Goal: Task Accomplishment & Management: Manage account settings

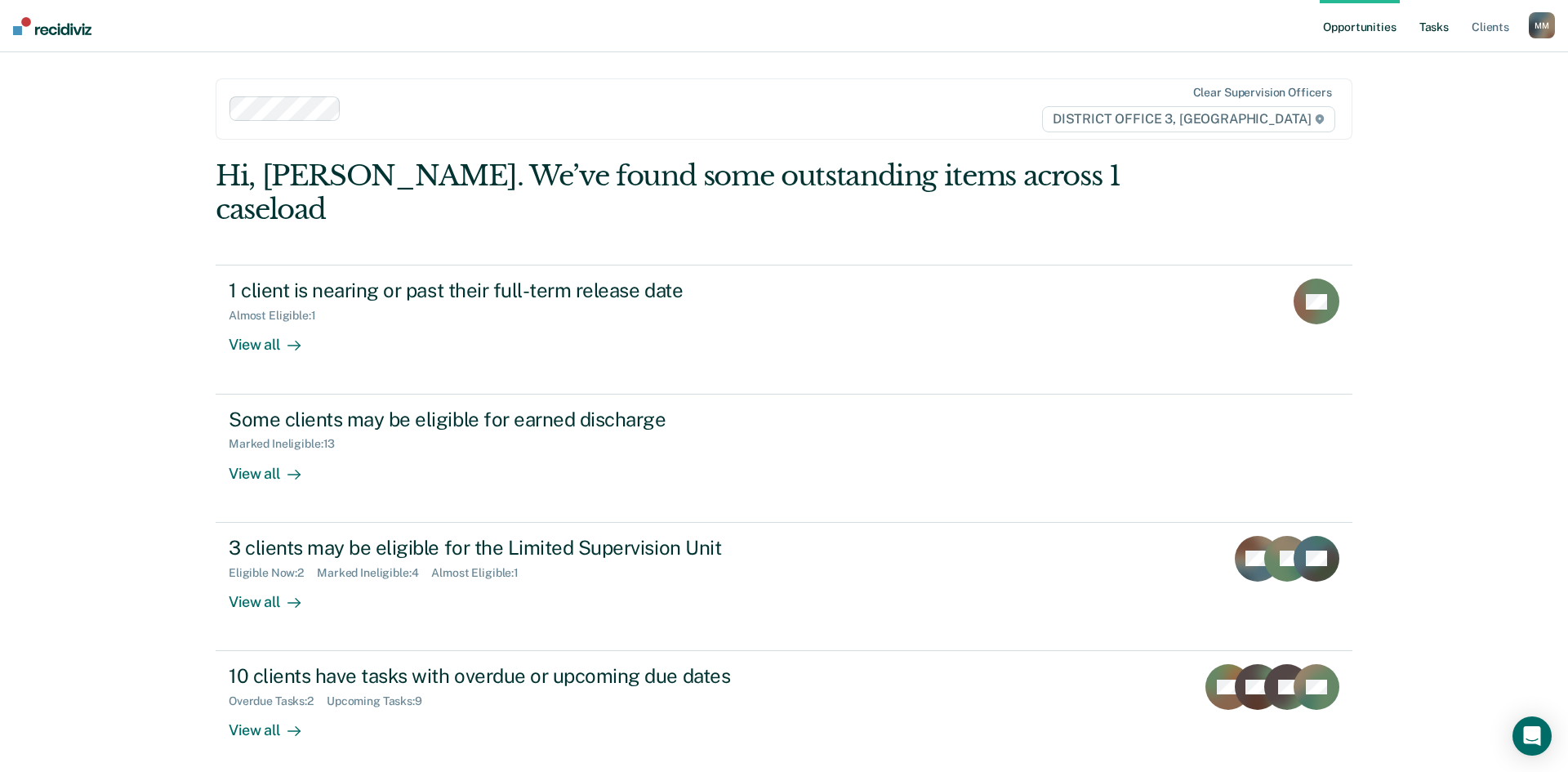
click at [1424, 20] on link "Tasks" at bounding box center [1434, 26] width 36 height 52
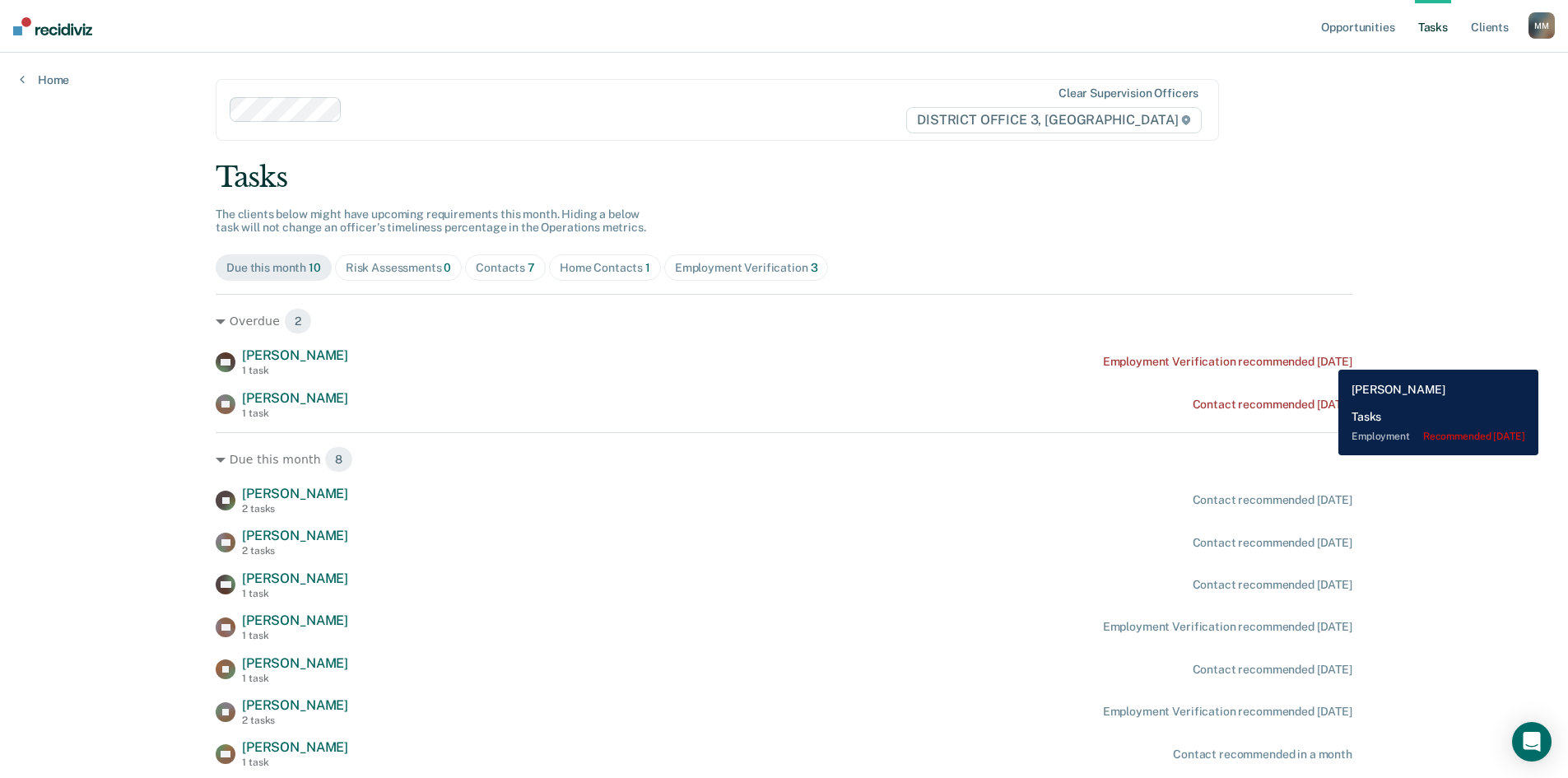
click at [1326, 357] on div "Employment Verification recommended [DATE]" at bounding box center [1227, 362] width 249 height 14
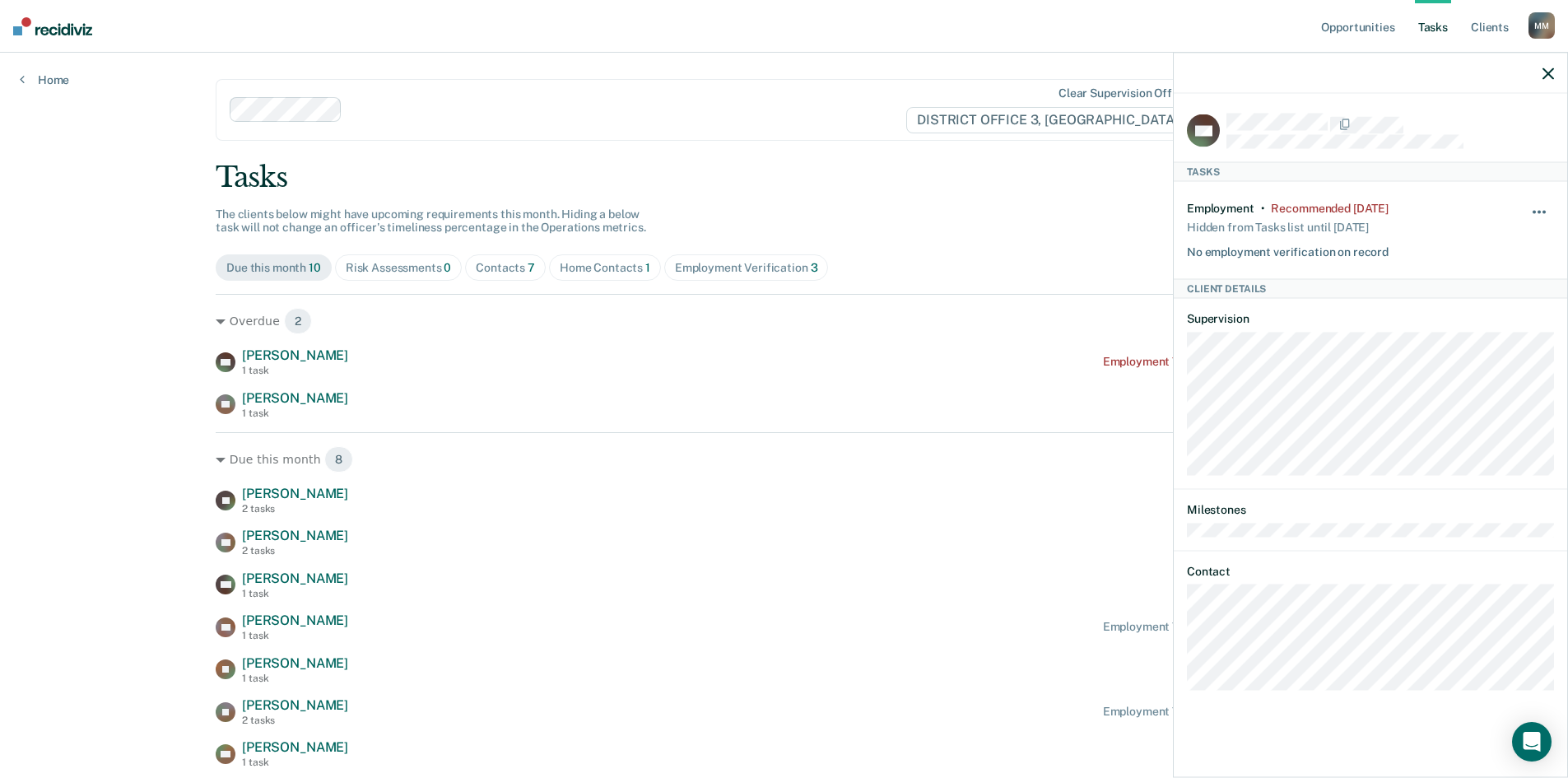
click at [1539, 210] on span "button" at bounding box center [1539, 212] width 3 height 3
click at [1473, 339] on button "90 days" at bounding box center [1494, 343] width 119 height 26
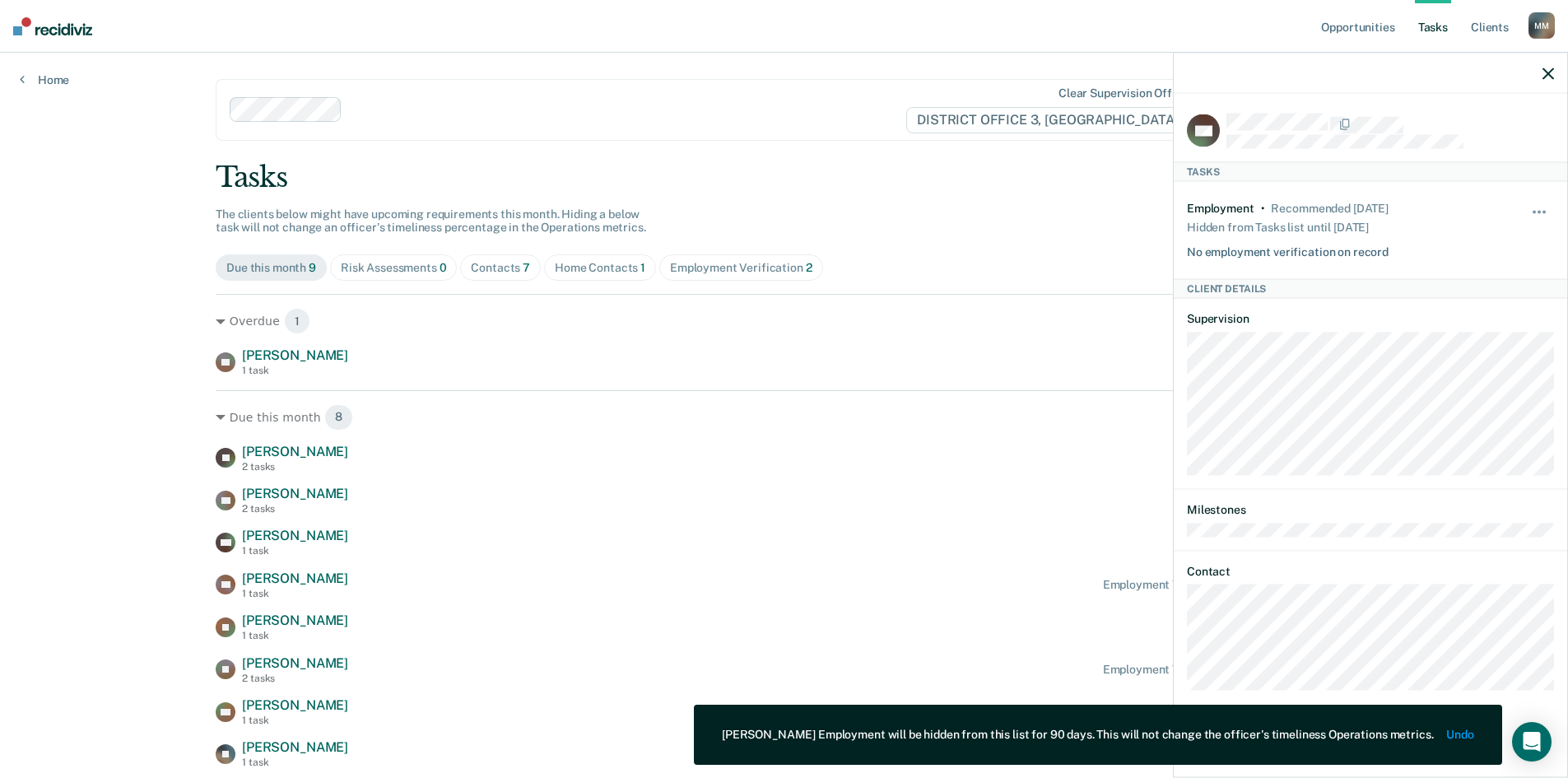
click at [1555, 67] on div at bounding box center [1370, 74] width 394 height 42
click at [1547, 73] on icon "button" at bounding box center [1547, 73] width 11 height 11
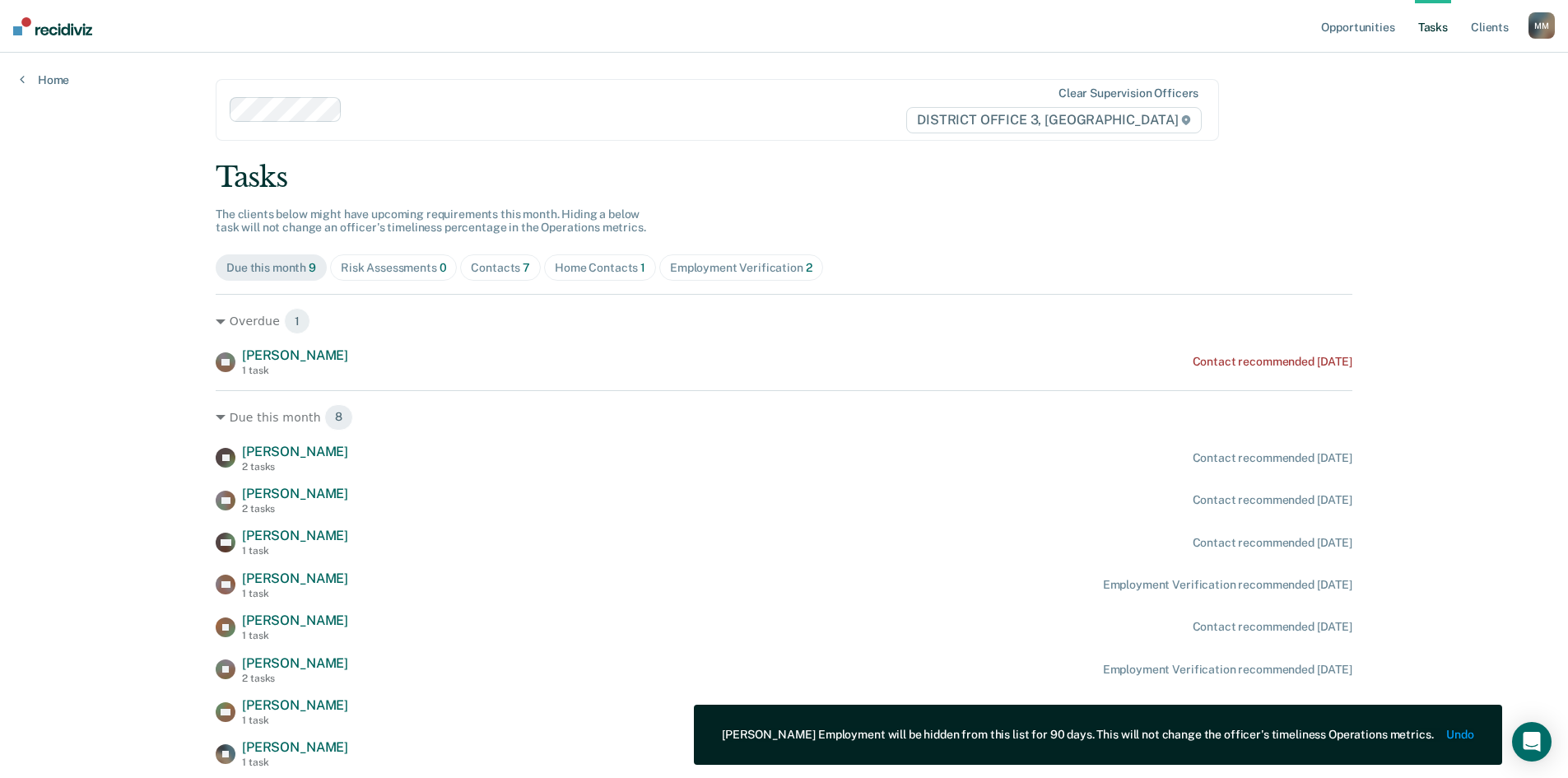
click at [487, 276] on span "Contacts 7" at bounding box center [500, 267] width 80 height 26
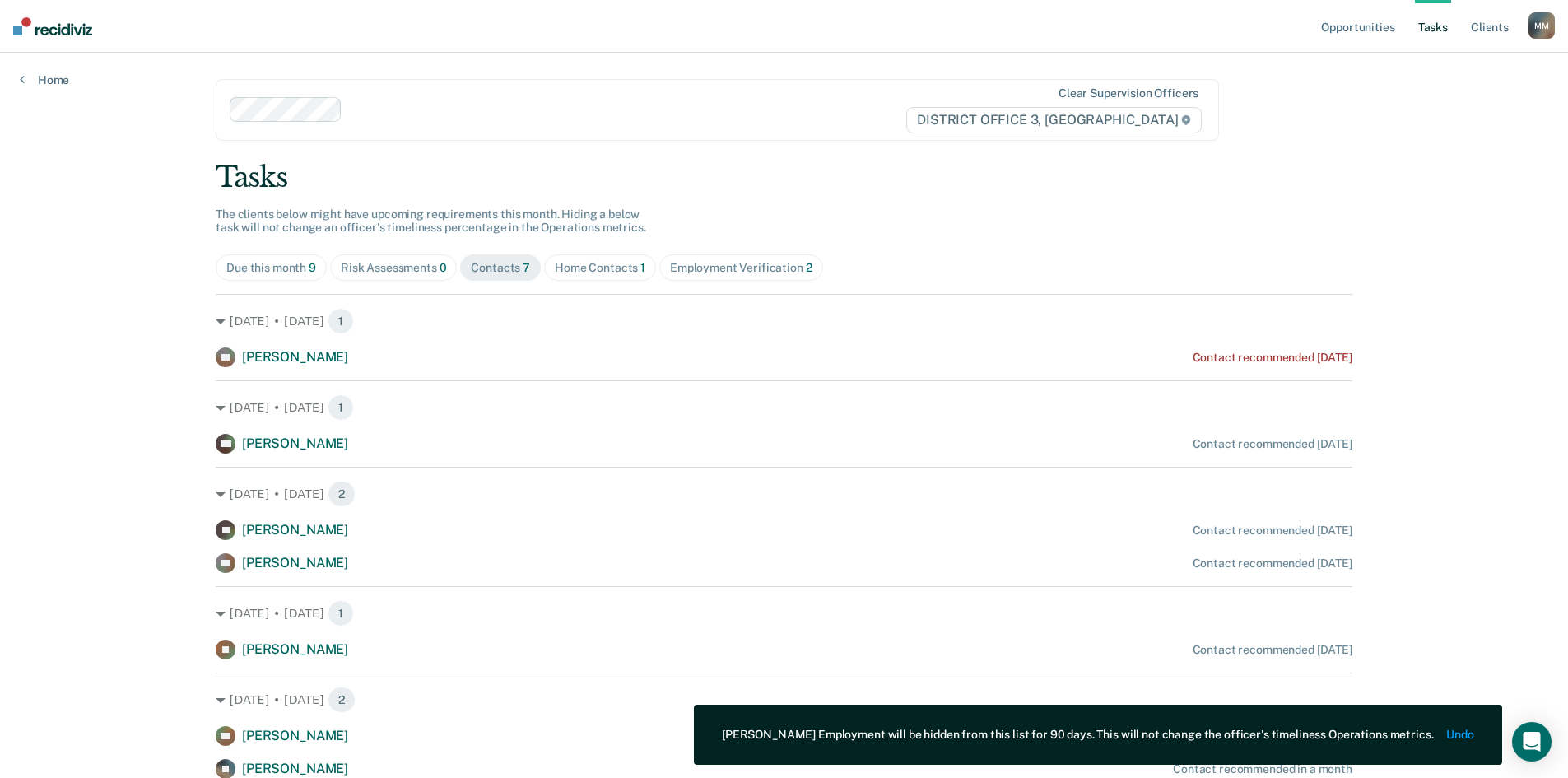
click at [582, 272] on div "Home Contacts 1" at bounding box center [600, 268] width 91 height 14
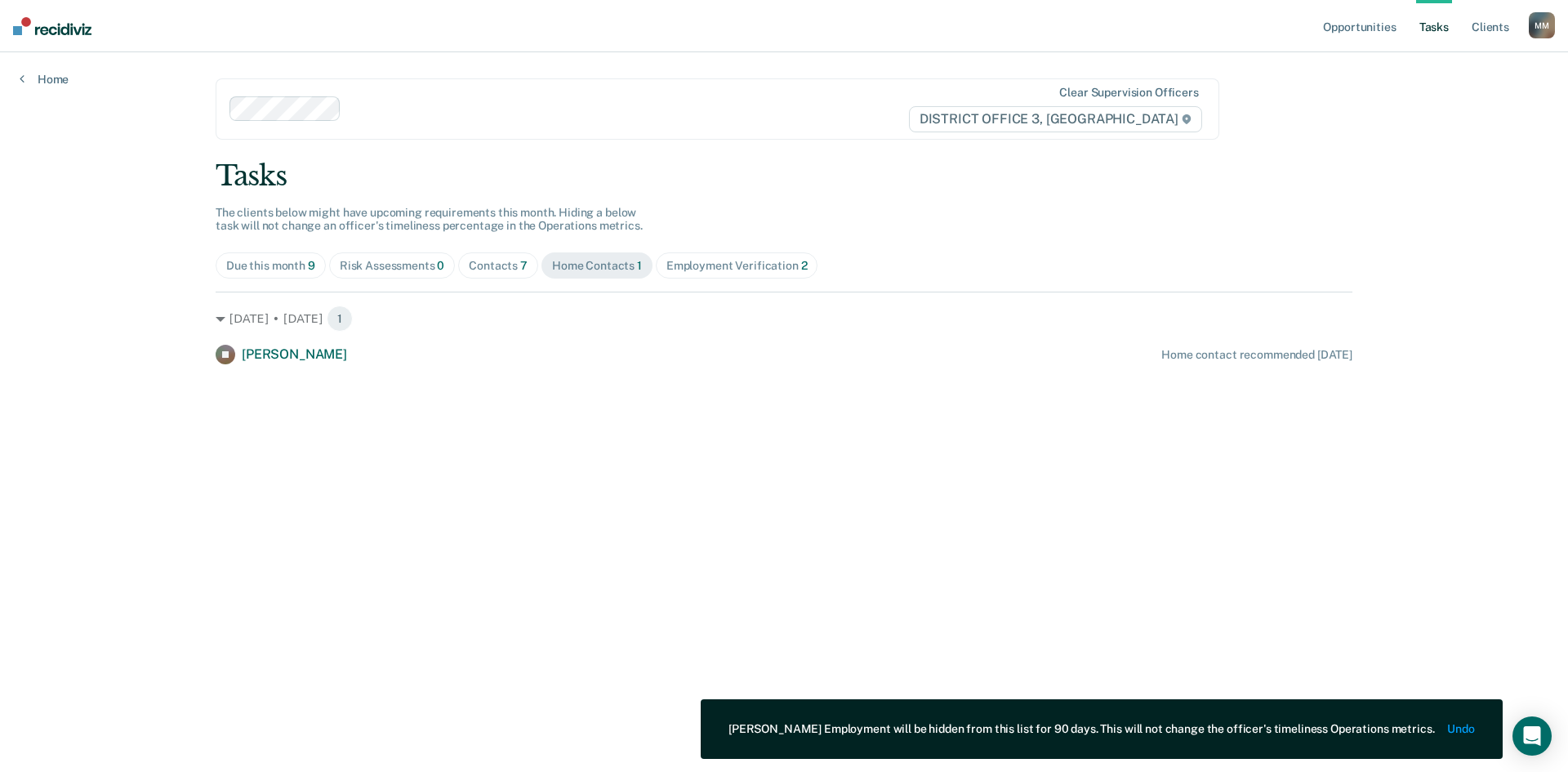
click at [726, 263] on div "Employment Verification 2" at bounding box center [737, 266] width 142 height 14
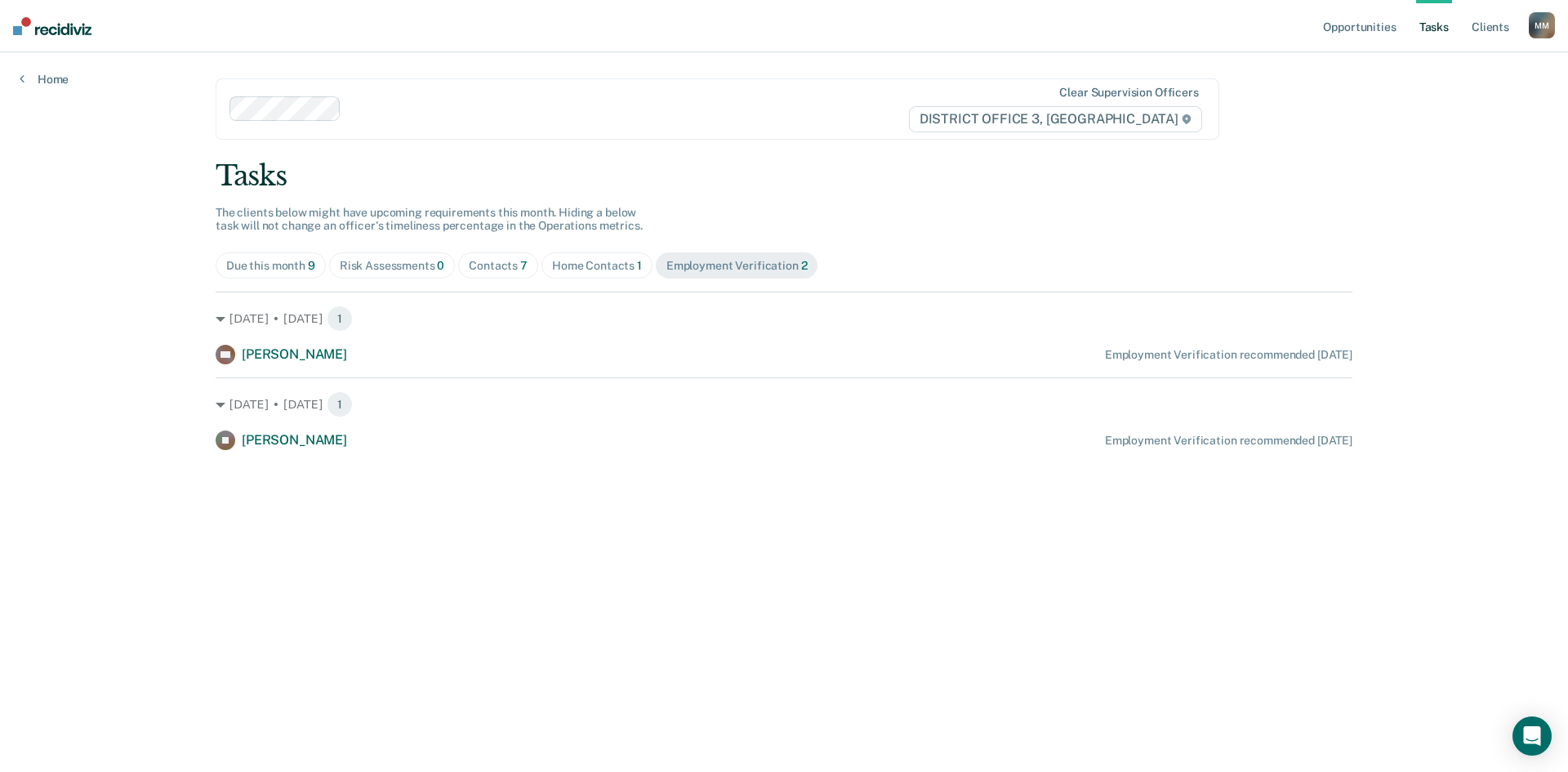
click at [286, 266] on div "Due this month 9" at bounding box center [270, 266] width 89 height 14
